Goal: Contribute content: Contribute content

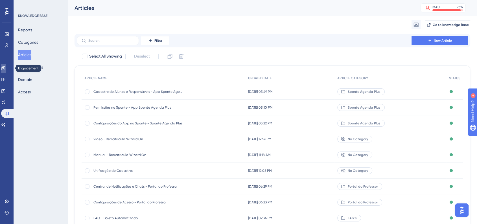
click at [6, 69] on icon at bounding box center [3, 68] width 5 height 5
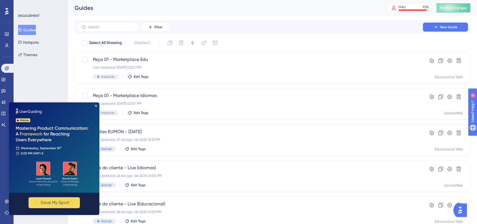
click at [95, 107] on img at bounding box center [54, 147] width 90 height 90
click at [96, 106] on icon "Close Preview" at bounding box center [96, 106] width 2 height 2
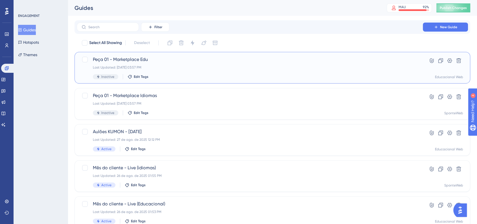
click at [144, 63] on div "Peça 01 - Marketplace Edu Last Updated: [DATE] 03:57 PM Inactive Edit Tags" at bounding box center [250, 67] width 314 height 23
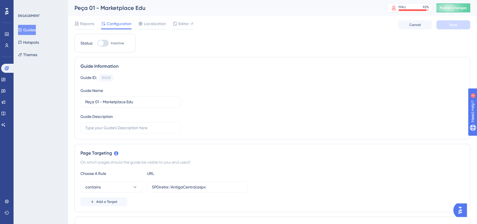
click at [42, 35] on div "Guides Hotspots Themes" at bounding box center [41, 42] width 46 height 35
click at [40, 35] on div "Guides Hotspots Themes" at bounding box center [41, 42] width 46 height 35
click at [36, 34] on button "Guides" at bounding box center [27, 30] width 18 height 10
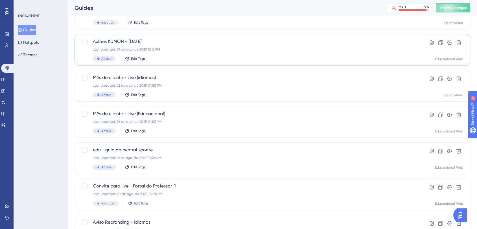
scroll to position [94, 0]
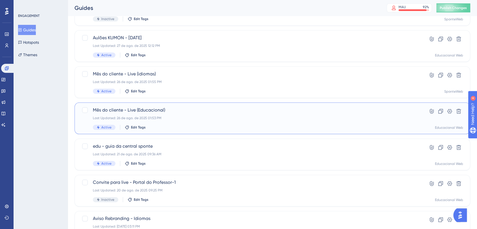
click at [219, 122] on div "Mês do cliente - Live (Educacional) Last Updated: [DATE] 01:53 PM Active Edit T…" at bounding box center [250, 118] width 314 height 23
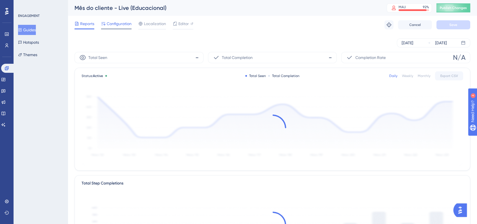
click at [126, 28] on div "Configuration" at bounding box center [116, 24] width 30 height 9
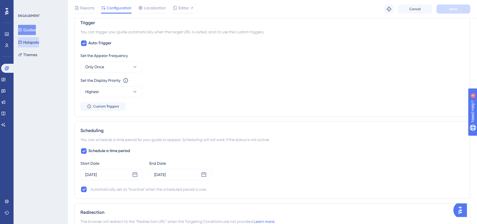
scroll to position [251, 0]
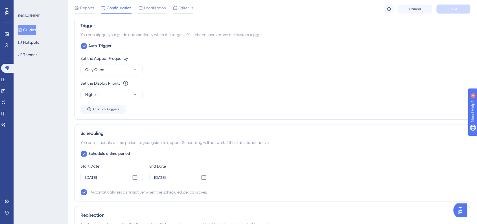
click at [31, 29] on button "Guides" at bounding box center [27, 30] width 18 height 10
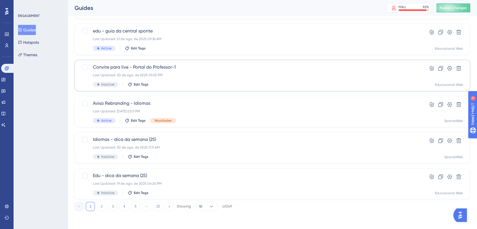
scroll to position [84, 0]
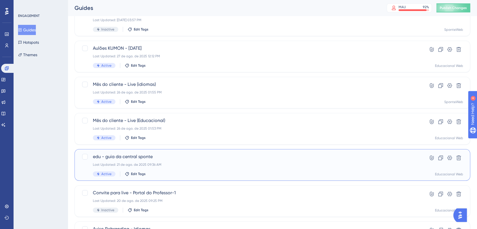
click at [119, 157] on span "edu - guia da central sponte" at bounding box center [250, 156] width 314 height 7
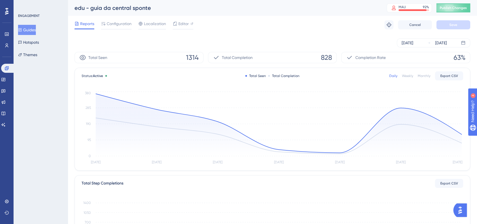
click at [119, 19] on div "Reports Configuration Localization Editor Troubleshoot Cancel Save" at bounding box center [273, 25] width 396 height 18
click at [120, 24] on span "Configuration" at bounding box center [119, 23] width 25 height 7
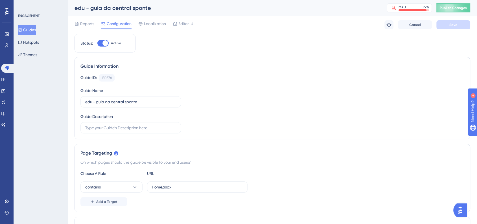
click at [36, 30] on button "Guides" at bounding box center [27, 30] width 18 height 10
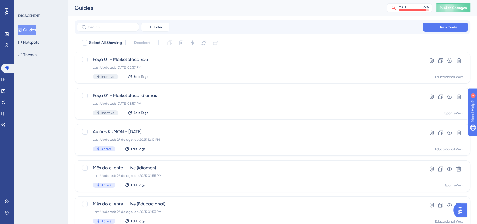
click at [56, 124] on div "ENGAGEMENT Guides Hotspots Themes" at bounding box center [41, 112] width 54 height 224
drag, startPoint x: 7, startPoint y: 103, endPoint x: 12, endPoint y: 103, distance: 4.5
click at [5, 103] on icon at bounding box center [4, 103] width 4 height 4
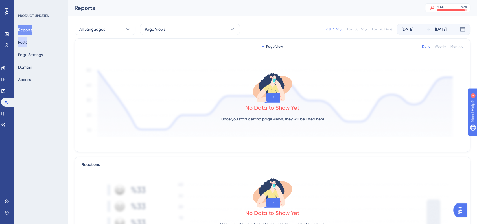
click at [27, 42] on button "Posts" at bounding box center [22, 42] width 9 height 10
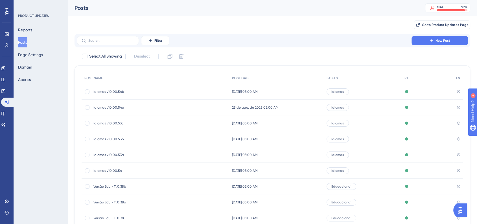
scroll to position [31, 0]
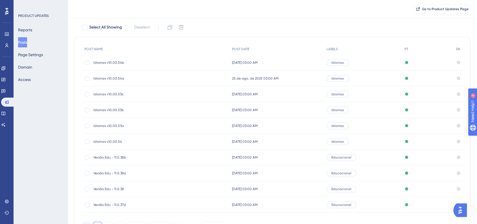
click at [94, 158] on div "Versão Edu - 11.0.38b Versão Edu - 11.0.38b" at bounding box center [156, 158] width 148 height 16
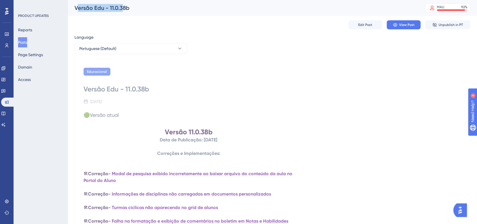
drag, startPoint x: 76, startPoint y: 9, endPoint x: 122, endPoint y: 11, distance: 45.8
click at [122, 10] on div "Versão Edu - 11.0.38b" at bounding box center [243, 8] width 337 height 8
click at [93, 14] on div "Versão Edu - 11.0.38b MAU 92 % Click to see add-on and upgrade options" at bounding box center [272, 8] width 409 height 16
drag, startPoint x: 75, startPoint y: 9, endPoint x: 141, endPoint y: 9, distance: 66.6
click at [141, 9] on div "Versão Edu - 11.0.38b" at bounding box center [243, 8] width 337 height 8
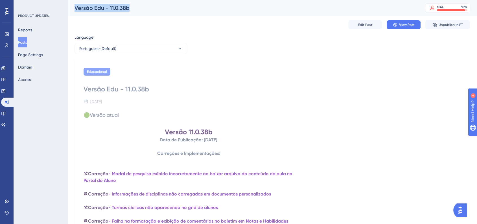
copy div "Versão Edu - 11.0.38b"
click at [20, 45] on button "Posts" at bounding box center [22, 42] width 9 height 10
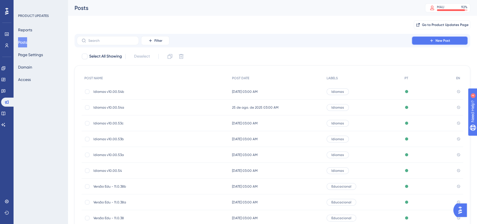
click at [427, 43] on button "New Post" at bounding box center [440, 40] width 56 height 9
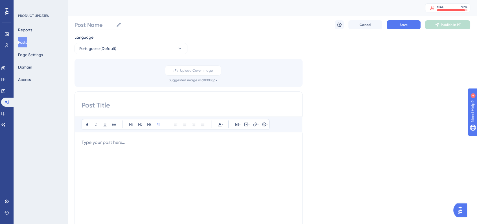
click at [96, 29] on label "Post Name" at bounding box center [98, 25] width 47 height 10
click at [96, 29] on input "Post Name" at bounding box center [94, 25] width 39 height 8
paste input "Versão Edu - 11.0.38b"
drag, startPoint x: 123, startPoint y: 26, endPoint x: 131, endPoint y: 25, distance: 7.9
click at [131, 25] on input "Versão Edu - 11.0.38b" at bounding box center [108, 25] width 66 height 8
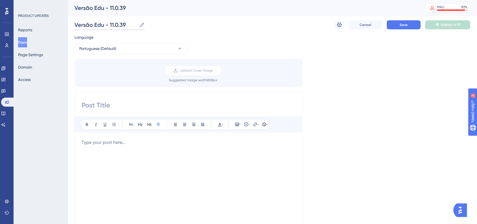
type input "Versão Edu - 11.0.39"
click at [112, 106] on input at bounding box center [189, 105] width 214 height 9
paste input "Versão Edu - 11.0.38b"
drag, startPoint x: 140, startPoint y: 107, endPoint x: 146, endPoint y: 107, distance: 5.9
click at [146, 107] on input "Versão Edu - 11.0.38b" at bounding box center [189, 105] width 214 height 9
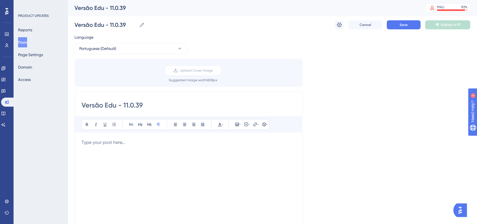
type input "Versão Edu - 11.0.39"
click at [330, 127] on div "Language Portuguese (Default) Upload Cover Image Suggested image width 808 px V…" at bounding box center [273, 168] width 396 height 268
click at [138, 143] on p at bounding box center [189, 142] width 214 height 7
click at [161, 143] on h1 "Versão 10.00.54b" at bounding box center [189, 143] width 214 height 9
click at [212, 143] on strong "Educacional - Versão 10.00.54b" at bounding box center [188, 143] width 99 height 8
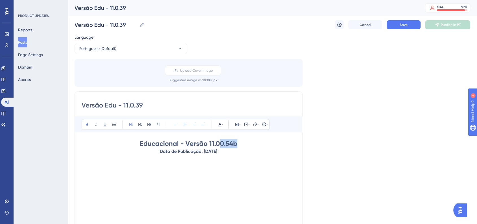
drag, startPoint x: 219, startPoint y: 144, endPoint x: 242, endPoint y: 144, distance: 22.6
click at [242, 144] on h1 "Educacional - Versão 11.00.54b" at bounding box center [189, 143] width 214 height 9
drag, startPoint x: 156, startPoint y: 151, endPoint x: 228, endPoint y: 151, distance: 71.7
click at [228, 151] on p "Data de Publicação: [DATE]" at bounding box center [189, 151] width 214 height 7
click at [147, 152] on p "Data de Publicação: [DATE]" at bounding box center [189, 151] width 214 height 7
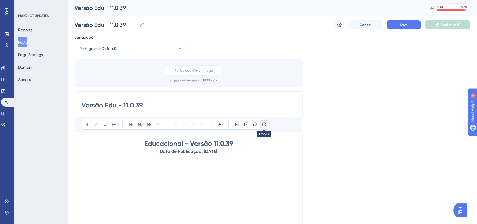
click at [267, 125] on icon at bounding box center [267, 124] width 1 height 5
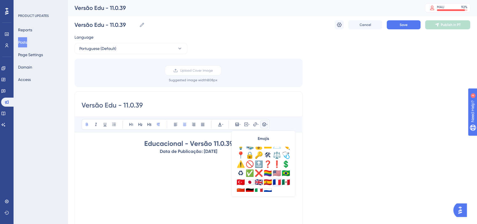
scroll to position [199, 0]
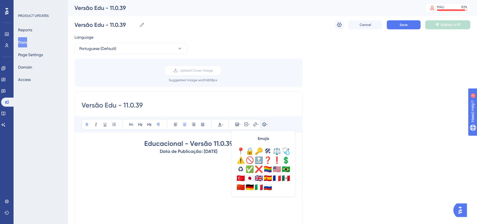
click at [345, 173] on div "Language Portuguese (Default) Upload Cover Image Suggested image width 808 px V…" at bounding box center [273, 168] width 396 height 268
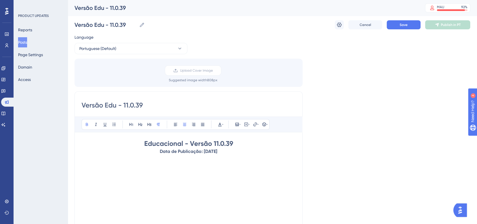
click at [160, 151] on strong "Data de Publicação: [DATE]" at bounding box center [189, 151] width 58 height 5
drag, startPoint x: 156, startPoint y: 150, endPoint x: 234, endPoint y: 152, distance: 78.0
click at [234, 152] on p "Data de Publicação: [DATE]" at bounding box center [189, 151] width 214 height 7
drag, startPoint x: 149, startPoint y: 152, endPoint x: 201, endPoint y: 152, distance: 52.2
click at [201, 152] on p "📅 Data de Publicação: [DATE]" at bounding box center [189, 151] width 214 height 7
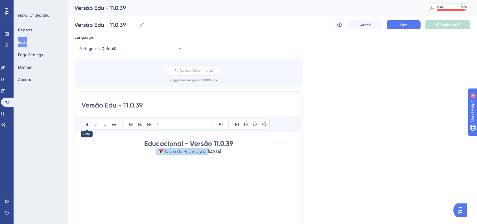
click at [88, 123] on icon at bounding box center [87, 124] width 5 height 5
click at [400, 169] on div "Language Portuguese (Default) Upload Cover Image Suggested image width 808 px V…" at bounding box center [273, 168] width 396 height 268
drag, startPoint x: 152, startPoint y: 152, endPoint x: 202, endPoint y: 152, distance: 49.1
click at [202, 152] on p "📅 Data de Publicação: [DATE]" at bounding box center [189, 151] width 214 height 7
click at [89, 126] on icon at bounding box center [87, 124] width 5 height 5
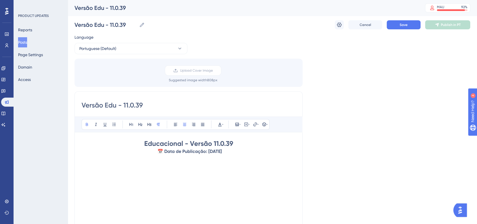
click at [321, 157] on div "Language Portuguese (Default) Upload Cover Image Suggested image width 808 px V…" at bounding box center [273, 168] width 396 height 268
click at [145, 144] on strong "Educacional - Versão 11.0.39" at bounding box center [188, 143] width 89 height 8
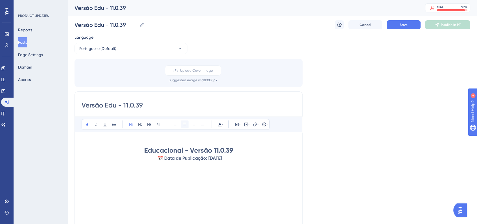
click at [184, 126] on icon at bounding box center [184, 124] width 3 height 3
drag, startPoint x: 143, startPoint y: 151, endPoint x: 240, endPoint y: 150, distance: 96.3
click at [240, 150] on h1 "Educacional - Versão 11.0.39" at bounding box center [189, 150] width 214 height 9
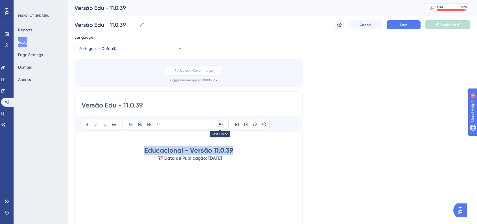
click at [217, 121] on button at bounding box center [220, 125] width 8 height 8
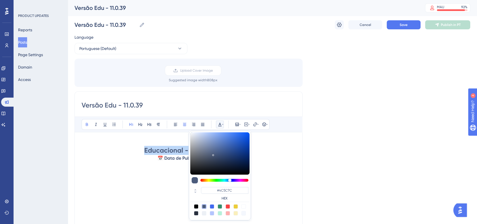
scroll to position [0, 0]
click at [221, 189] on input "#4C5C7C" at bounding box center [224, 190] width 47 height 7
paste input "270049"
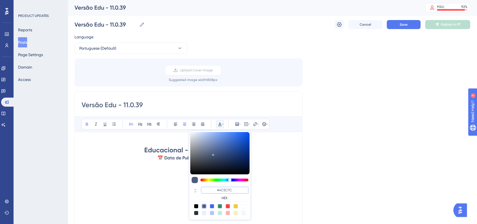
type input "#270049"
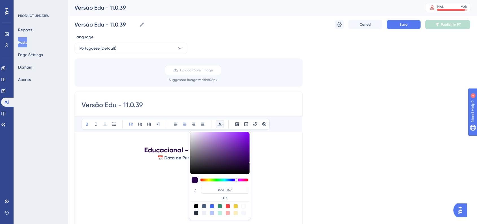
click at [252, 188] on div "Educacional - Versão 11.0.39 📅 Data de Publicação: [DATE]" at bounding box center [189, 201] width 214 height 124
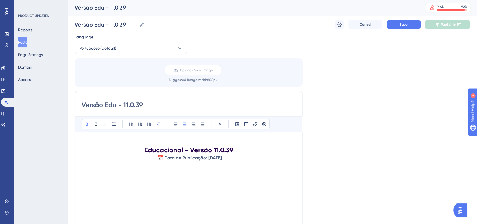
drag, startPoint x: 158, startPoint y: 158, endPoint x: 233, endPoint y: 160, distance: 74.6
click at [233, 160] on p "📅 Data de Publicação: [DATE]" at bounding box center [189, 158] width 214 height 7
click at [218, 125] on icon at bounding box center [220, 124] width 5 height 5
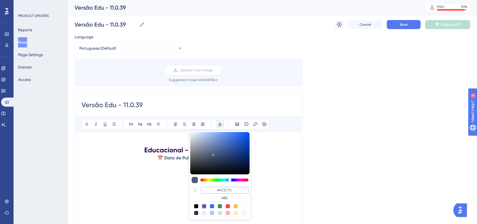
click at [231, 190] on input "#4C5C7C" at bounding box center [224, 190] width 47 height 7
paste input "270049"
type input "#270049"
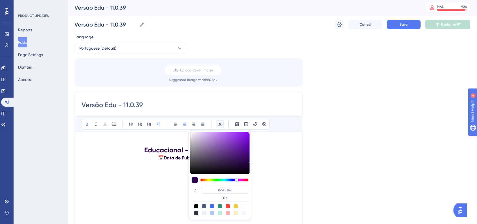
click at [273, 186] on div "Educacional - Versão 11.0.39 📅 Data de Publicação: [DATE]" at bounding box center [189, 201] width 214 height 124
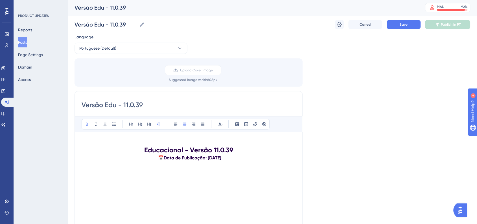
click at [158, 159] on strong "📅" at bounding box center [161, 157] width 6 height 5
click at [317, 171] on div "Language Portuguese (Default) Upload Cover Image Suggested image width 808 px V…" at bounding box center [273, 168] width 396 height 268
click at [158, 159] on strong "📅" at bounding box center [161, 157] width 6 height 5
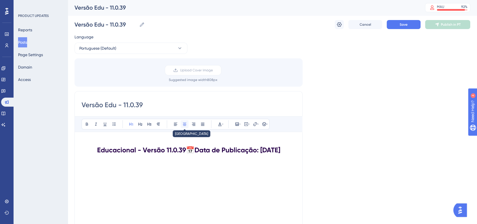
click at [185, 124] on icon at bounding box center [184, 124] width 5 height 5
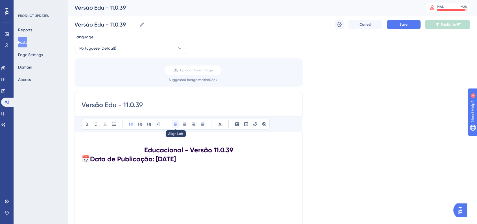
click at [172, 125] on button at bounding box center [176, 124] width 8 height 8
click at [180, 125] on div "Bold Italic Underline Bullet Point Heading 1 Heading 2 Heading 3 Normal Align L…" at bounding box center [176, 124] width 188 height 11
click at [182, 124] on icon at bounding box center [184, 124] width 5 height 5
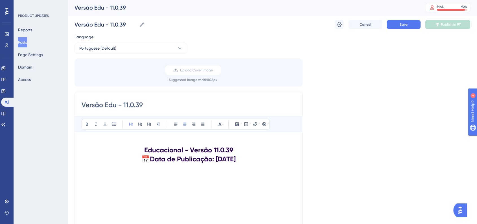
click at [195, 163] on strong "Data de Publicação: [DATE]" at bounding box center [193, 159] width 86 height 8
click at [141, 126] on icon at bounding box center [140, 124] width 5 height 5
click at [149, 125] on icon at bounding box center [149, 124] width 5 height 5
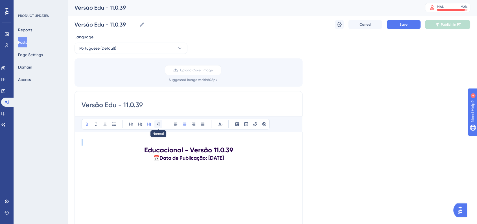
click at [156, 125] on icon at bounding box center [158, 124] width 5 height 5
click at [375, 174] on div "Language Portuguese (Default) Upload Cover Image Suggested image width 808 px V…" at bounding box center [273, 168] width 396 height 268
click at [180, 176] on div "Educacional - Versão 11.0.39 📅 Data de Publicação: [DATE]" at bounding box center [189, 201] width 214 height 124
click at [243, 161] on p "📅 Data de Publicação: [DATE]" at bounding box center [189, 158] width 214 height 7
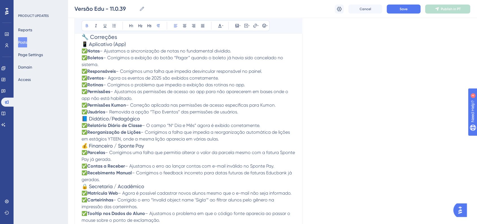
scroll to position [77, 0]
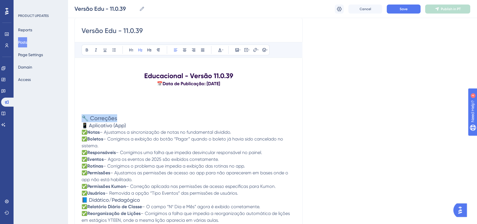
drag, startPoint x: 84, startPoint y: 116, endPoint x: 121, endPoint y: 116, distance: 36.7
click at [121, 116] on h2 "🔧 Correções" at bounding box center [189, 118] width 214 height 8
click at [181, 51] on button at bounding box center [185, 50] width 8 height 8
click at [169, 116] on h2 "🔧 Correções" at bounding box center [189, 118] width 214 height 8
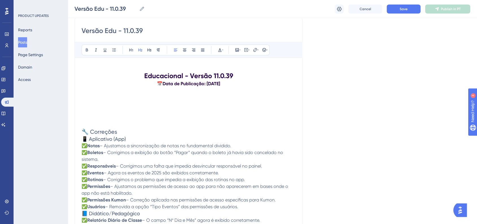
click at [121, 128] on h2 "🔧 Correções" at bounding box center [189, 132] width 214 height 8
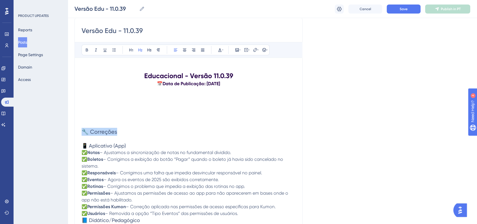
drag, startPoint x: 82, startPoint y: 130, endPoint x: 125, endPoint y: 130, distance: 42.4
click at [125, 130] on h2 "🔧 Correções" at bounding box center [189, 132] width 214 height 8
click at [183, 51] on icon at bounding box center [184, 50] width 5 height 5
click at [89, 53] on button at bounding box center [87, 50] width 8 height 8
click at [297, 101] on div "Versão Edu - 11.0.39 Bold Italic Underline Bullet Point Heading 1 Heading 2 Hea…" at bounding box center [189, 198] width 228 height 363
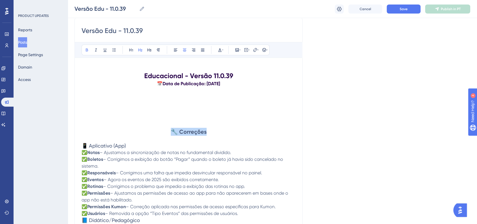
drag, startPoint x: 206, startPoint y: 131, endPoint x: 168, endPoint y: 128, distance: 38.5
click at [168, 128] on h2 "🔧 Correções" at bounding box center [189, 132] width 214 height 8
click at [218, 49] on icon at bounding box center [220, 50] width 5 height 5
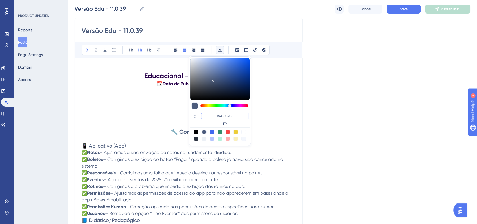
click at [221, 116] on input "#4C5C7C" at bounding box center [224, 116] width 47 height 7
paste input "270049"
type input "#270049"
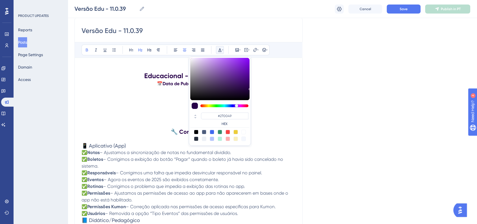
click at [334, 132] on div "Language Portuguese (Default) Upload Cover Image Suggested image width 808 px V…" at bounding box center [273, 185] width 396 height 452
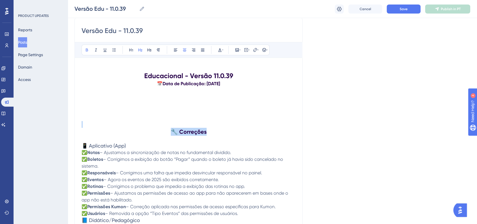
drag, startPoint x: 209, startPoint y: 132, endPoint x: 160, endPoint y: 125, distance: 49.3
click at [160, 125] on div "Educacional - Versão 11.0.39 📅 Data de Publicação: [DATE] 🔧 Correções 📱 Aplicat…" at bounding box center [189, 219] width 214 height 308
click at [190, 135] on h2 "🔧 Correções" at bounding box center [189, 132] width 214 height 8
click at [190, 135] on strong "🔧 Correções" at bounding box center [189, 131] width 36 height 7
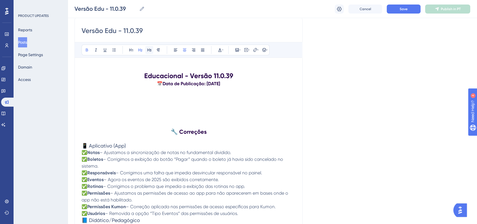
click at [150, 53] on button at bounding box center [149, 50] width 8 height 8
click at [143, 52] on button at bounding box center [140, 50] width 8 height 8
click at [130, 52] on icon at bounding box center [131, 50] width 5 height 5
click at [318, 104] on div "Language Portuguese (Default) Upload Cover Image Suggested image width 808 px V…" at bounding box center [273, 185] width 396 height 453
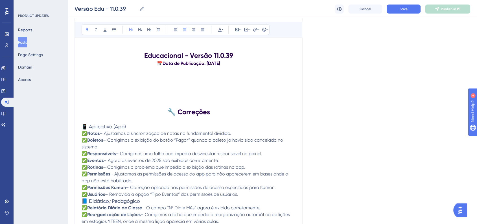
scroll to position [108, 0]
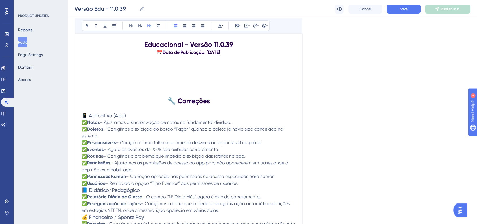
click at [125, 115] on span "📱 Aplicativo (App)" at bounding box center [104, 116] width 44 height 6
drag, startPoint x: 84, startPoint y: 178, endPoint x: 278, endPoint y: 180, distance: 194.6
click at [278, 180] on p "✅ Notas – Ajustamos a sincronização de notas no fundamental dividido. ✅ Boletos…" at bounding box center [189, 153] width 214 height 68
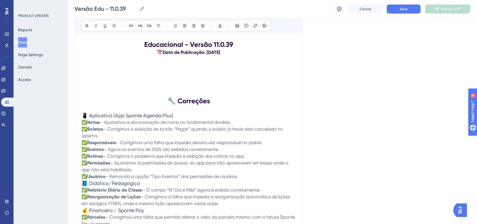
click at [250, 180] on p "✅ Notas – Ajustamos a sincronização de notas no fundamental dividido. ✅ Boletos…" at bounding box center [189, 149] width 214 height 61
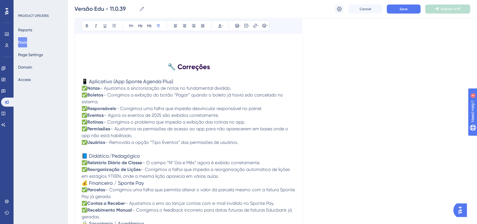
scroll to position [171, 0]
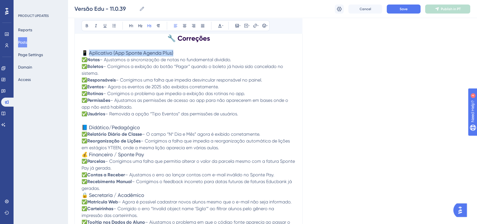
drag, startPoint x: 175, startPoint y: 53, endPoint x: 90, endPoint y: 53, distance: 84.7
click at [90, 53] on span "📱 Aplicativo (App Sponte Agenda Plus)" at bounding box center [128, 53] width 92 height 6
click at [87, 29] on button at bounding box center [87, 26] width 8 height 8
click at [185, 70] on p "✅ Notas – Ajustamos a sincronização de notas no fundamental dividido. ✅ Boletos…" at bounding box center [189, 86] width 214 height 61
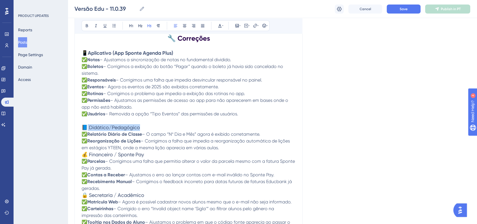
drag, startPoint x: 142, startPoint y: 129, endPoint x: 88, endPoint y: 128, distance: 53.9
click at [88, 128] on h3 "📘 Didático/Pedagógico" at bounding box center [189, 127] width 214 height 7
click at [87, 28] on button at bounding box center [87, 26] width 8 height 8
click at [265, 104] on p "✅ Notas – Ajustamos a sincronização de notas no fundamental dividido. ✅ Boletos…" at bounding box center [189, 86] width 214 height 61
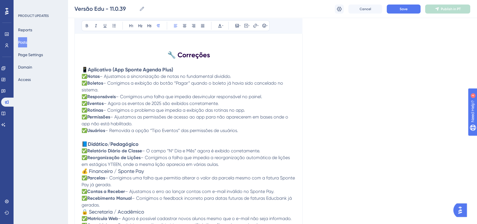
scroll to position [139, 0]
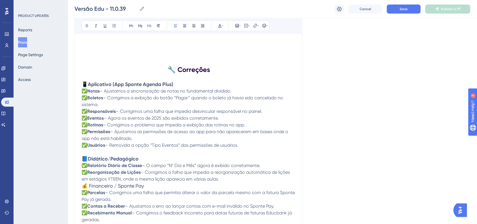
click at [142, 160] on h3 "📘 Didático/Pedagógico" at bounding box center [189, 159] width 214 height 7
drag, startPoint x: 83, startPoint y: 160, endPoint x: 141, endPoint y: 157, distance: 57.9
click at [141, 157] on h3 "📘 Didático/Pedagógico" at bounding box center [189, 159] width 214 height 7
click at [183, 28] on icon at bounding box center [184, 25] width 5 height 5
click at [316, 111] on div "Language Portuguese (Default) Upload Cover Image Suggested image width 808 px V…" at bounding box center [273, 123] width 396 height 453
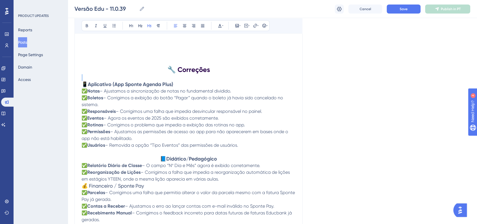
drag, startPoint x: 84, startPoint y: 82, endPoint x: 195, endPoint y: 80, distance: 111.5
click at [195, 80] on div "Educacional - Versão 11.0.39 📅 Data de Publicação: [DATE] 🔧 Correções 📱 Aplicat…" at bounding box center [189, 156] width 214 height 309
click at [151, 84] on strong "Aplicativo (App Sponte Agenda Plus)" at bounding box center [131, 84] width 86 height 6
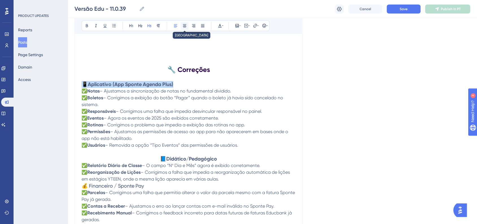
click at [183, 29] on button at bounding box center [185, 26] width 8 height 8
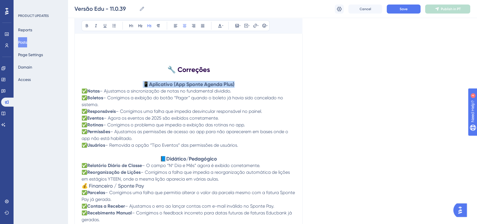
click at [312, 72] on div "Language Portuguese (Default) Upload Cover Image Suggested image width 808 px V…" at bounding box center [273, 123] width 396 height 453
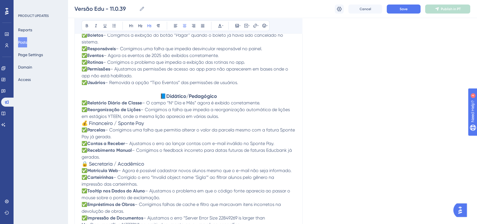
scroll to position [234, 0]
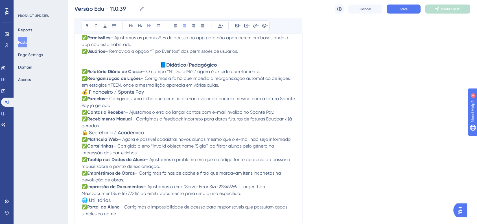
click at [127, 129] on p "✅ Parcelas – Corrigimos uma falha que permitia alterar o valor da parcela mesmo…" at bounding box center [189, 112] width 214 height 34
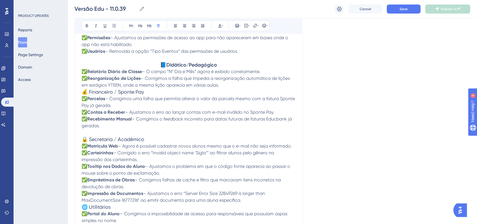
click at [102, 141] on span "🔒 Secretaria / Acadêmico" at bounding box center [113, 139] width 63 height 6
click at [186, 26] on icon at bounding box center [184, 25] width 5 height 5
click at [347, 102] on div "Language Portuguese (Default) Upload Cover Image Suggested image width 808 px V…" at bounding box center [273, 33] width 396 height 460
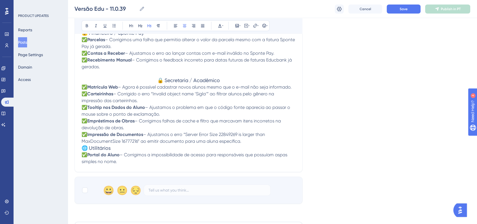
scroll to position [296, 0]
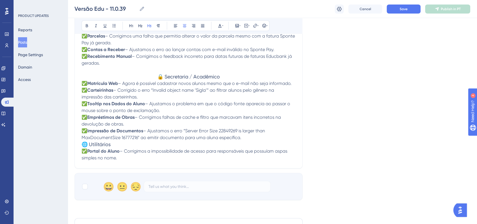
click at [255, 141] on p "✅ Matrícula Web – Agora é possível cadastrar novos alunos mesmo que o e-mail nã…" at bounding box center [189, 110] width 214 height 61
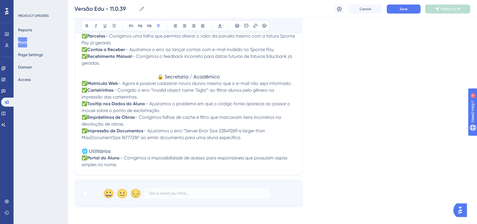
click at [184, 140] on span "– Ajustamos o erro “Server Error Size 22849269 is larger than MaxDocumentSize 1…" at bounding box center [174, 134] width 185 height 12
drag, startPoint x: 199, startPoint y: 142, endPoint x: 219, endPoint y: 142, distance: 20.3
click at [219, 140] on span "– Ajustamos o erro “Server Error Size 22849269 is larger than MaxDocumentSize 1…" at bounding box center [174, 134] width 185 height 12
click at [272, 135] on p "✅ Matrícula Web – Agora é possível cadastrar novos alunos mesmo que o e-mail nã…" at bounding box center [189, 110] width 214 height 61
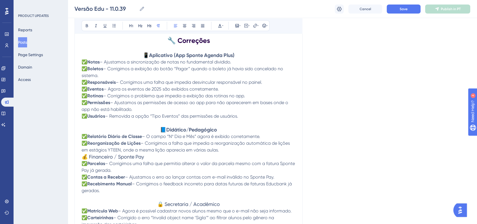
scroll to position [171, 0]
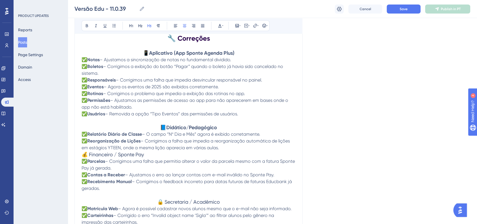
click at [190, 205] on span "🔒 Secretaria / Acadêmico" at bounding box center [188, 202] width 63 height 6
click at [88, 28] on icon at bounding box center [87, 25] width 5 height 5
click at [330, 97] on div "Language Portuguese (Default) Upload Cover Image Suggested image width 808 px V…" at bounding box center [273, 98] width 396 height 467
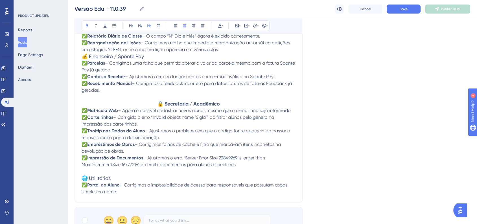
scroll to position [296, 0]
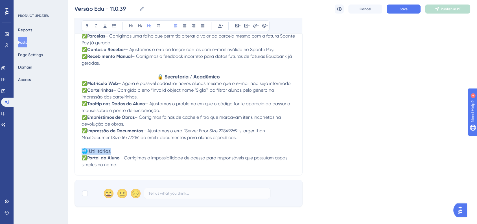
drag, startPoint x: 84, startPoint y: 156, endPoint x: 116, endPoint y: 156, distance: 32.2
click at [116, 155] on h3 "🌐 Utilitários" at bounding box center [189, 151] width 214 height 7
click at [183, 28] on icon at bounding box center [184, 25] width 5 height 5
click at [199, 154] on span "🌐 Utilitários" at bounding box center [188, 151] width 29 height 6
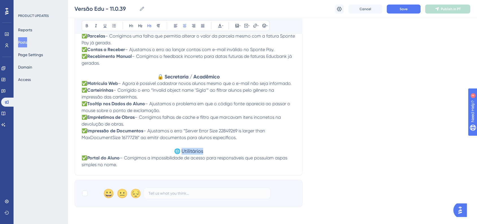
click at [199, 154] on span "🌐 Utilitários" at bounding box center [188, 151] width 29 height 6
click at [90, 25] on button at bounding box center [87, 26] width 8 height 8
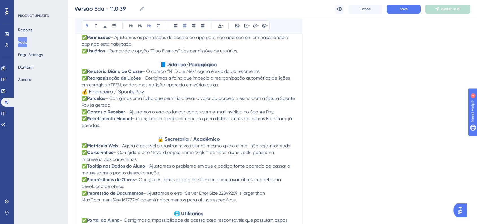
scroll to position [234, 0]
drag, startPoint x: 85, startPoint y: 95, endPoint x: 152, endPoint y: 95, distance: 66.9
click at [152, 95] on h3 "💰 Financeiro / Sponte Pay" at bounding box center [189, 92] width 214 height 7
click at [186, 26] on icon at bounding box center [184, 25] width 5 height 5
click at [189, 91] on span "💰 Financeiro / Sponte Pay" at bounding box center [189, 92] width 62 height 6
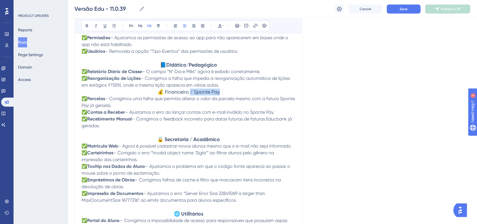
drag, startPoint x: 190, startPoint y: 93, endPoint x: 231, endPoint y: 93, distance: 41.2
click at [231, 93] on h3 "💰 Financeiro / Sponte Pay" at bounding box center [189, 92] width 214 height 7
click at [169, 94] on span "💰 Financeiro/Pay" at bounding box center [188, 92] width 43 height 6
click at [171, 95] on span "💰 Financeiro/Pay" at bounding box center [188, 92] width 43 height 6
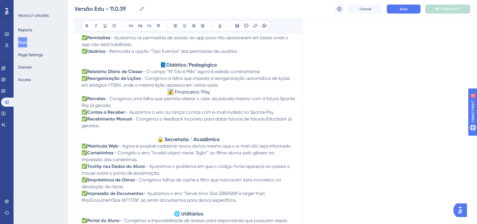
click at [171, 95] on span "💰 Financeiro/Pay" at bounding box center [188, 92] width 43 height 6
click at [88, 27] on icon at bounding box center [87, 25] width 5 height 5
click at [184, 25] on icon at bounding box center [184, 25] width 3 height 3
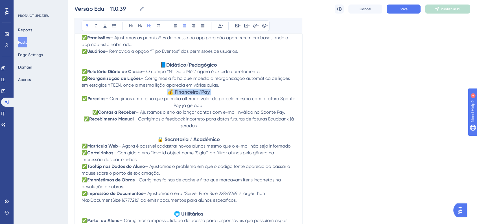
click at [212, 95] on h3 "💰 Financeiro/Pay" at bounding box center [189, 92] width 214 height 7
click at [169, 95] on strong "💰 Financeiro/Pay" at bounding box center [188, 92] width 42 height 6
click at [227, 89] on p "✅ Relatório Diário de Classe – O campo “Nº Dia e Mês” agora é exibido corretame…" at bounding box center [189, 78] width 214 height 20
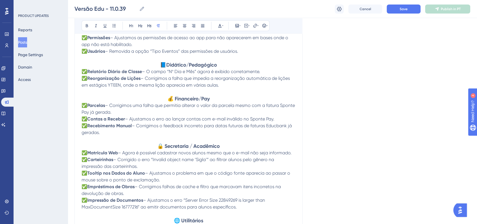
click at [323, 114] on div "Language Portuguese (Default) Upload Cover Image Suggested image width 808 px V…" at bounding box center [273, 40] width 396 height 474
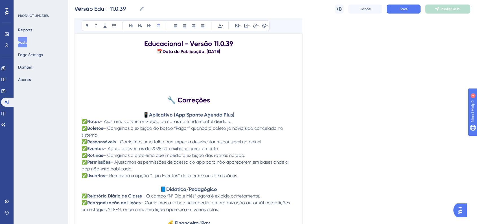
scroll to position [108, 0]
drag, startPoint x: 244, startPoint y: 178, endPoint x: 70, endPoint y: 118, distance: 184.0
click at [70, 118] on div "Performance Users Engagement Widgets Feedback Product Updates Knowledge Base AI…" at bounding box center [272, 205] width 409 height 626
copy div "📱 Aplicativo (App Sponte Agenda Plus) ✅ Notas – Ajustamos a sincronização de no…"
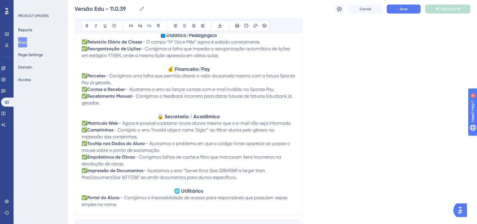
scroll to position [265, 0]
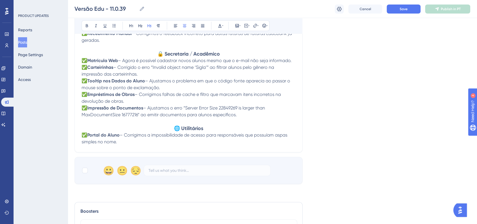
click at [129, 143] on p "✅ Portal do Aluno – Corrigimos a impossibilidade de acesso para responsáveis qu…" at bounding box center [189, 139] width 214 height 14
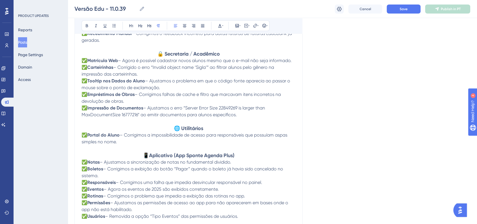
click at [314, 165] on div "Language Portuguese (Default) Upload Cover Image Suggested image width 808 px V…" at bounding box center [273, 14] width 396 height 487
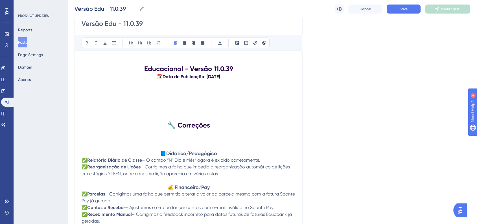
scroll to position [77, 0]
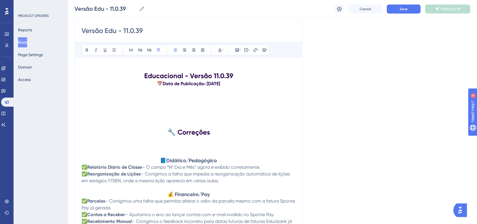
click at [180, 162] on strong "Didático/Pedagógico" at bounding box center [191, 161] width 51 height 6
click at [223, 51] on button at bounding box center [220, 50] width 8 height 8
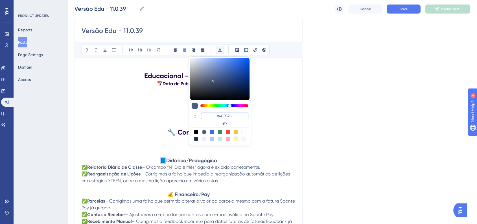
click at [224, 116] on input "#4C5C7C" at bounding box center [224, 116] width 47 height 7
paste input "270049"
type input "#270049"
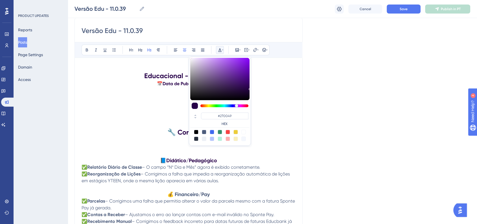
click at [354, 134] on div "Language Portuguese (Default) Upload Cover Image Suggested image width 808 px V…" at bounding box center [273, 202] width 396 height 487
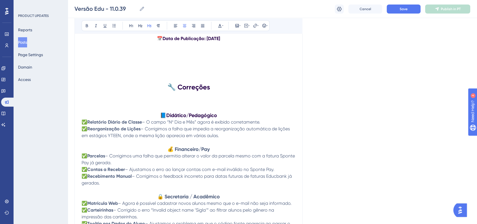
scroll to position [139, 0]
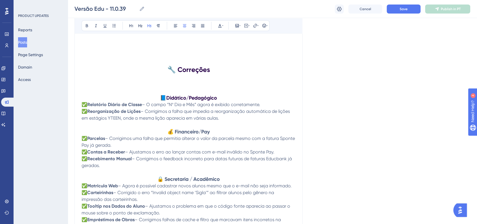
click at [187, 133] on strong "💰 Financeiro/Pay" at bounding box center [188, 132] width 42 height 6
click at [190, 134] on strong "💰 Financeiro/Pay" at bounding box center [188, 132] width 42 height 6
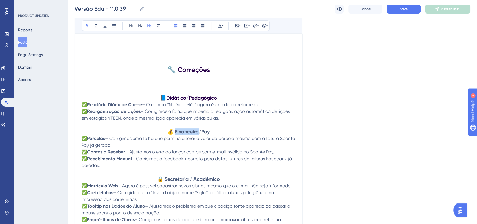
click at [190, 134] on strong "💰 Financeiro/Pay" at bounding box center [188, 132] width 42 height 6
click at [218, 30] on div "Bold Italic Underline Bullet Point Heading 1 Heading 2 Heading 3 Normal Align L…" at bounding box center [176, 25] width 188 height 11
click at [219, 29] on button at bounding box center [220, 26] width 8 height 8
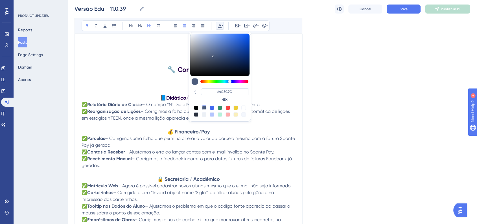
click at [220, 86] on div "#4C5C7C HEX" at bounding box center [220, 77] width 62 height 90
click at [221, 91] on input "#4C5C7C" at bounding box center [224, 91] width 47 height 7
paste input "270049"
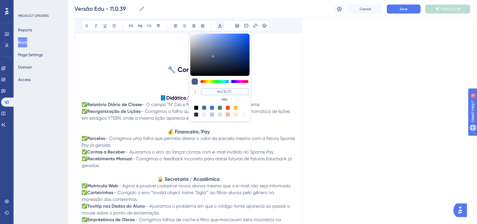
type input "#270049"
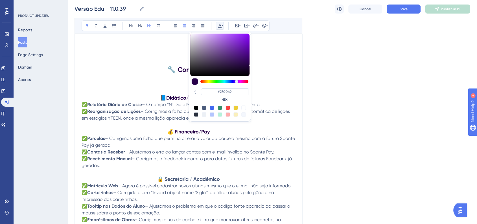
click at [381, 115] on div "Language Portuguese (Default) Upload Cover Image Suggested image width 808 px V…" at bounding box center [273, 140] width 396 height 487
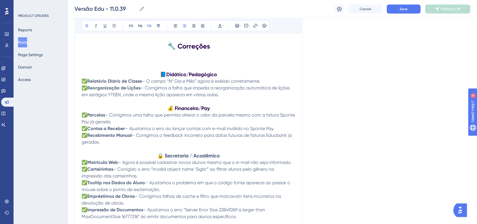
scroll to position [202, 0]
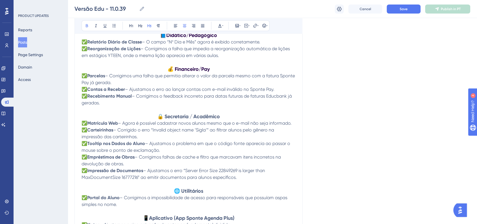
click at [186, 118] on strong "🔒 Secretaria / Acadêmico" at bounding box center [188, 117] width 63 height 6
click at [219, 25] on icon at bounding box center [220, 25] width 5 height 5
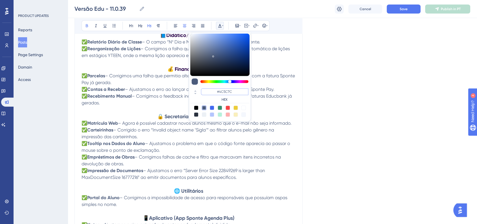
click at [218, 93] on input "#4C5C7C" at bounding box center [224, 91] width 47 height 7
paste input "270049"
type input "#270049"
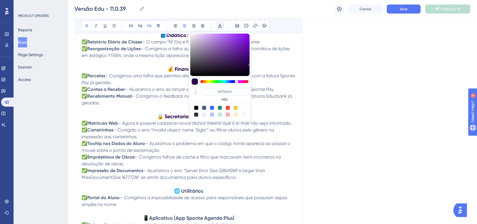
click at [357, 115] on div "Language Portuguese (Default) Upload Cover Image Suggested image width 808 px V…" at bounding box center [273, 77] width 396 height 487
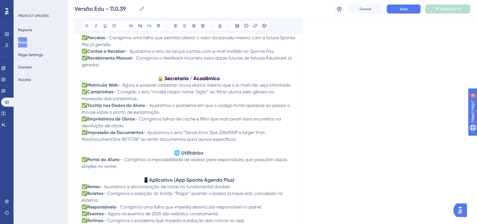
scroll to position [265, 0]
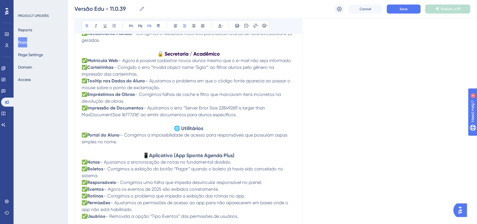
click at [191, 132] on strong "🌐 Utilitários" at bounding box center [188, 128] width 29 height 6
click at [220, 29] on button at bounding box center [220, 26] width 8 height 8
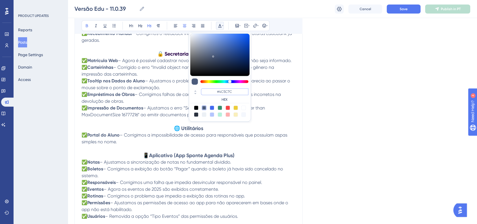
click at [222, 90] on input "#4C5C7C" at bounding box center [224, 91] width 47 height 7
click at [222, 91] on input "#4C5C7C" at bounding box center [224, 91] width 47 height 7
click at [221, 90] on input "#4C5C7C" at bounding box center [224, 91] width 47 height 7
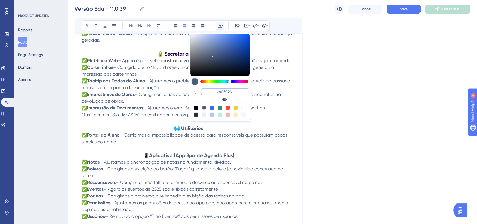
click at [225, 92] on input "#4C5C7C" at bounding box center [224, 91] width 47 height 7
paste input "270049"
type input "#270049"
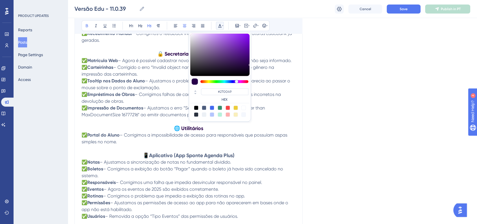
click at [344, 111] on div "Language Portuguese (Default) Upload Cover Image Suggested image width 808 px V…" at bounding box center [273, 14] width 396 height 487
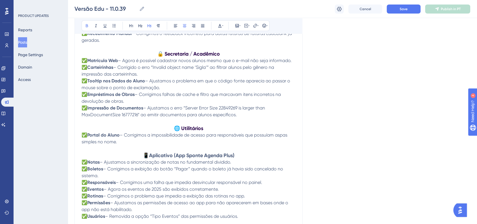
click at [228, 158] on strong "Aplicativo (App Sponte Agenda Plus)" at bounding box center [192, 155] width 86 height 6
click at [221, 25] on icon at bounding box center [219, 26] width 3 height 4
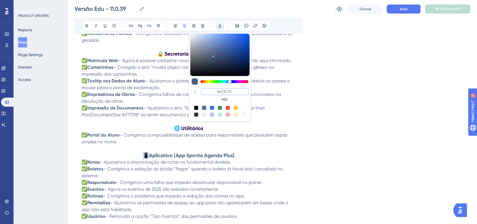
click at [224, 92] on input "#4C5C7C" at bounding box center [224, 91] width 47 height 7
paste input "270049"
type input "#270049"
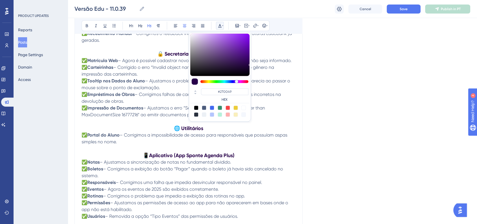
click at [320, 109] on div "Language Portuguese (Default) Upload Cover Image Suggested image width 808 px V…" at bounding box center [273, 14] width 396 height 487
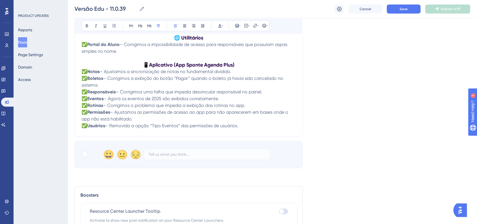
scroll to position [296, 0]
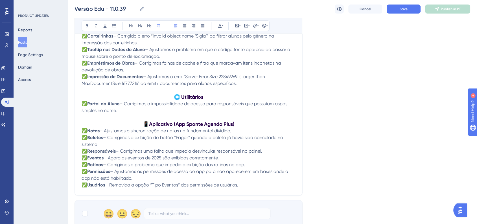
drag, startPoint x: 246, startPoint y: 98, endPoint x: 78, endPoint y: 135, distance: 171.8
click at [217, 25] on button at bounding box center [220, 26] width 8 height 8
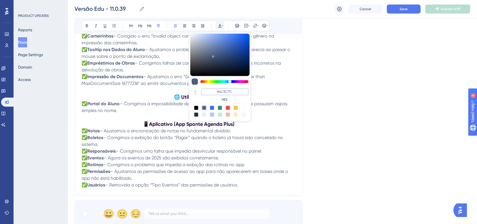
click at [229, 92] on input "#4C5C7C" at bounding box center [224, 91] width 47 height 7
paste input "5A5A5A"
type input "#5A5A5A"
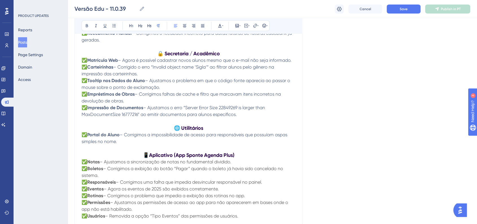
scroll to position [265, 0]
click at [246, 157] on h3 "📱 Aplicativo (App Sponte Agenda Plus)" at bounding box center [189, 155] width 214 height 7
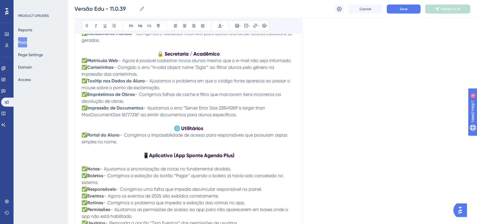
click at [215, 130] on h3 "🌐 Utilitários" at bounding box center [189, 128] width 214 height 7
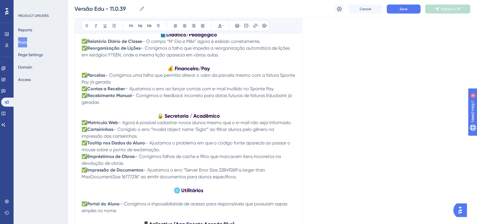
scroll to position [202, 0]
click at [222, 117] on h3 "🔒 Secretaria / Acadêmico" at bounding box center [189, 116] width 214 height 7
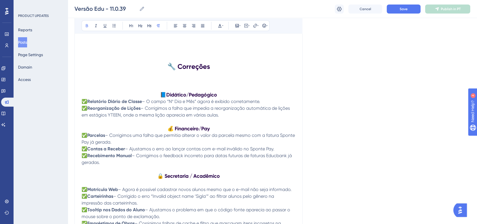
scroll to position [139, 0]
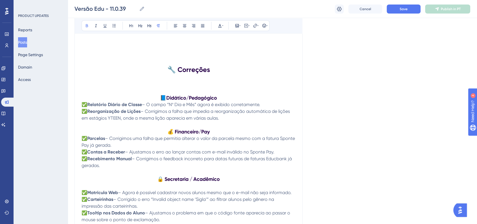
click at [215, 134] on h3 "💰 Financeiro/Pay" at bounding box center [189, 131] width 214 height 7
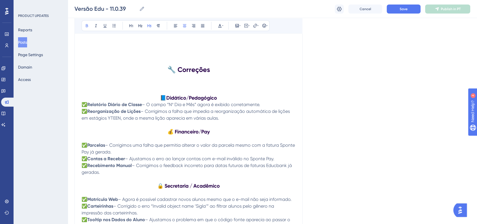
click at [229, 99] on h3 "📘 Didático/Pedagógico" at bounding box center [189, 98] width 214 height 7
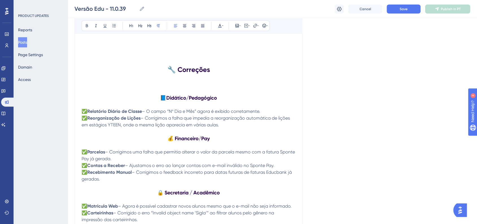
drag, startPoint x: 217, startPoint y: 126, endPoint x: 72, endPoint y: 111, distance: 145.3
click at [72, 111] on div "Performance Users Engagement Widgets Feedback Product Updates Knowledge Base AI…" at bounding box center [272, 197] width 409 height 673
click at [212, 26] on div "Bold Italic Underline Bullet Point Heading 1 Heading 2 Heading 3 Normal Align L…" at bounding box center [176, 25] width 188 height 11
drag, startPoint x: 220, startPoint y: 128, endPoint x: 83, endPoint y: 108, distance: 139.0
click at [83, 108] on p "✅ Relatório Diário de Classe – O campo “Nº Dia e Mês” agora é exibido corretame…" at bounding box center [189, 118] width 214 height 20
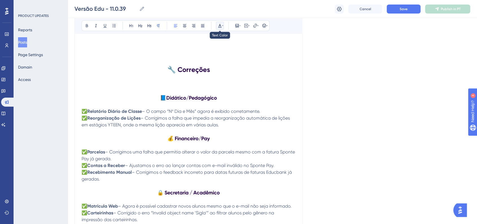
click at [220, 28] on icon at bounding box center [220, 25] width 5 height 5
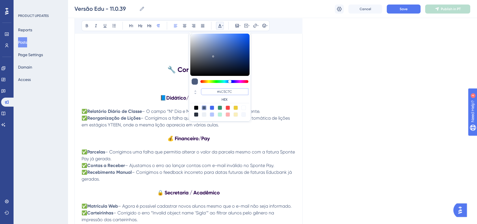
click at [225, 92] on input "#4C5C7C" at bounding box center [224, 91] width 47 height 7
paste input "5A5A5A"
type input "#5A5A5A"
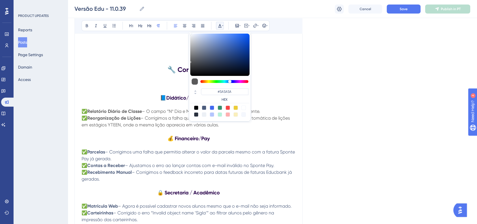
click at [330, 96] on div "Language Portuguese (Default) Upload Cover Image Suggested image width 808 px V…" at bounding box center [273, 157] width 396 height 521
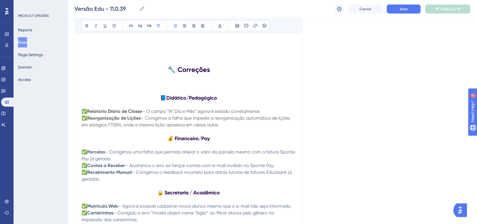
scroll to position [171, 0]
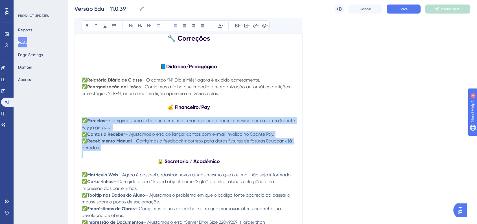
drag, startPoint x: 103, startPoint y: 152, endPoint x: 83, endPoint y: 123, distance: 35.8
click at [83, 123] on div "Educacional - Versão 11.0.39 📅 Data de Publicação: [DATE] 🔧 Correções 📘 Didátic…" at bounding box center [189, 159] width 214 height 377
click at [219, 25] on icon at bounding box center [220, 25] width 5 height 5
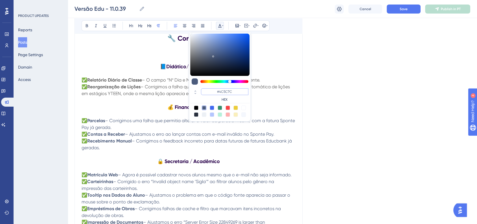
click at [229, 92] on input "#4C5C7C" at bounding box center [224, 91] width 47 height 7
paste input "5A5A5A"
type input "#5A5A5A"
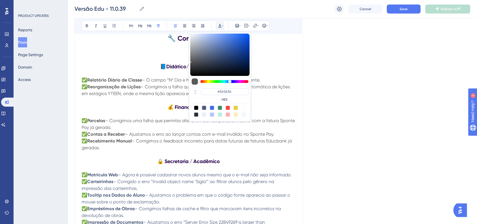
click at [347, 118] on div "Language Portuguese (Default) Upload Cover Image Suggested image width 808 px V…" at bounding box center [273, 125] width 396 height 521
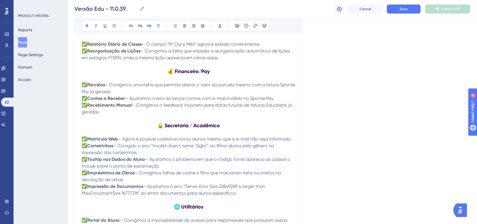
scroll to position [234, 0]
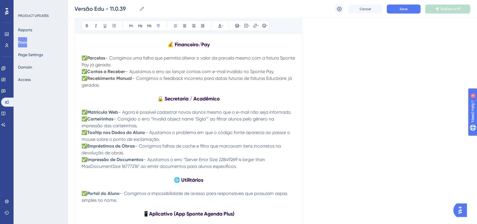
drag, startPoint x: 239, startPoint y: 171, endPoint x: 84, endPoint y: 117, distance: 164.7
click at [84, 117] on p "✅ Matrícula Web – Agora é possível cadastrar novos alunos mesmo que o e-mail nã…" at bounding box center [189, 139] width 214 height 61
click at [220, 28] on icon at bounding box center [220, 25] width 5 height 5
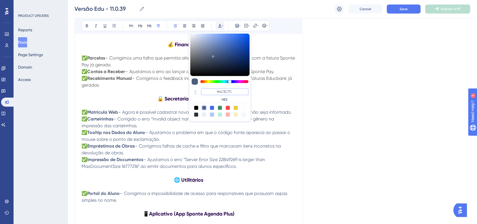
click at [228, 92] on input "#4C5C7C" at bounding box center [224, 91] width 47 height 7
paste input "5A5A5A"
type input "#5A5A5A"
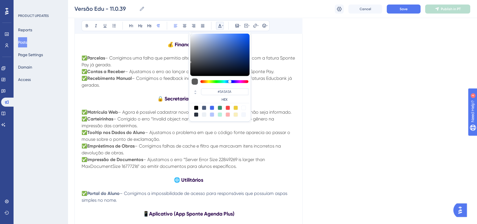
click at [350, 111] on div "Language Portuguese (Default) Upload Cover Image Suggested image width 808 px V…" at bounding box center [273, 63] width 396 height 521
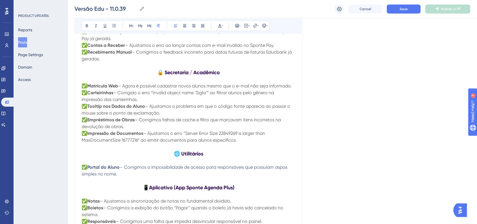
scroll to position [296, 0]
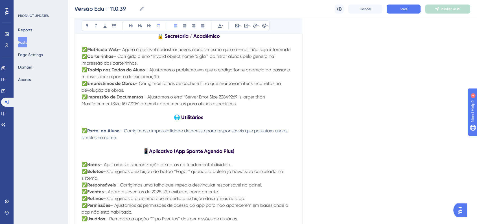
drag, startPoint x: 118, startPoint y: 141, endPoint x: 82, endPoint y: 132, distance: 36.8
click at [82, 132] on p "✅ Portal do Aluno – Corrigimos a impossibilidade de acesso para responsáveis qu…" at bounding box center [189, 135] width 214 height 14
click at [216, 26] on button at bounding box center [220, 26] width 8 height 8
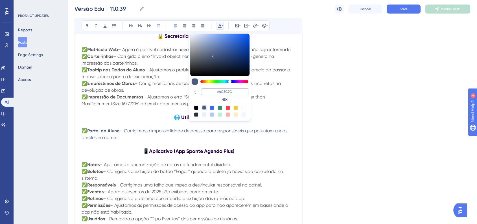
click at [230, 90] on input "#4C5C7C" at bounding box center [224, 91] width 47 height 7
paste input "5A5A5A"
type input "#5A5A5A"
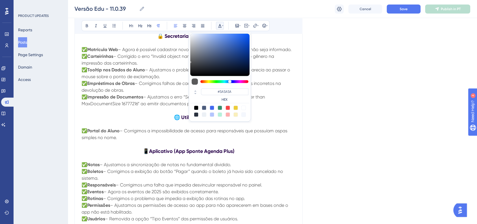
click at [322, 104] on div "Language Portuguese (Default) Upload Cover Image Suggested image width 808 px V…" at bounding box center [273, 0] width 396 height 521
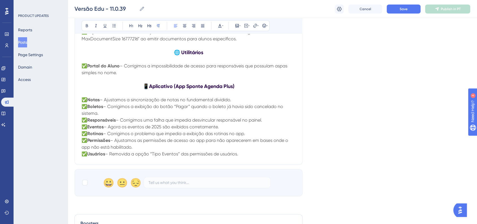
scroll to position [328, 0]
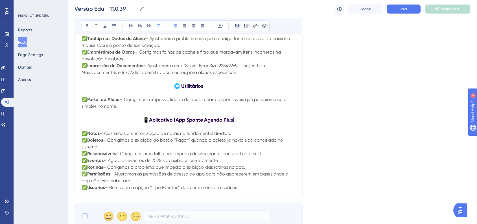
click at [85, 219] on div at bounding box center [85, 216] width 6 height 6
checkbox input "true"
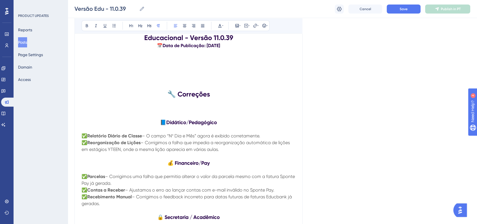
scroll to position [108, 0]
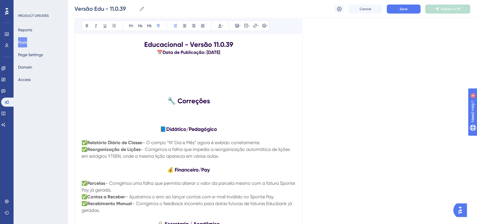
click at [168, 101] on strong "🔧 Correções" at bounding box center [188, 101] width 43 height 8
drag, startPoint x: 108, startPoint y: 157, endPoint x: 120, endPoint y: 158, distance: 11.3
click at [120, 158] on span "– Corrigimos a falha que impedia a reorganização automática de lições em estági…" at bounding box center [187, 153] width 210 height 12
click at [308, 149] on div "Language Portuguese (Default) Upload Cover Image Suggested image width 808 px V…" at bounding box center [273, 188] width 396 height 521
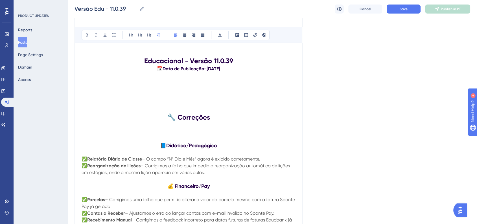
scroll to position [63, 0]
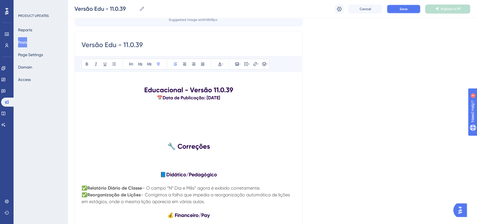
click at [394, 10] on button "Save" at bounding box center [404, 9] width 34 height 9
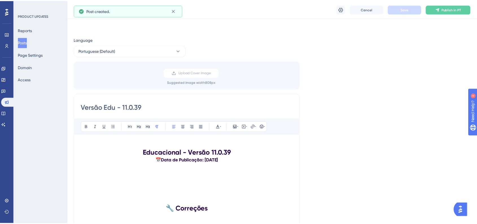
scroll to position [291, 0]
